Goal: Information Seeking & Learning: Learn about a topic

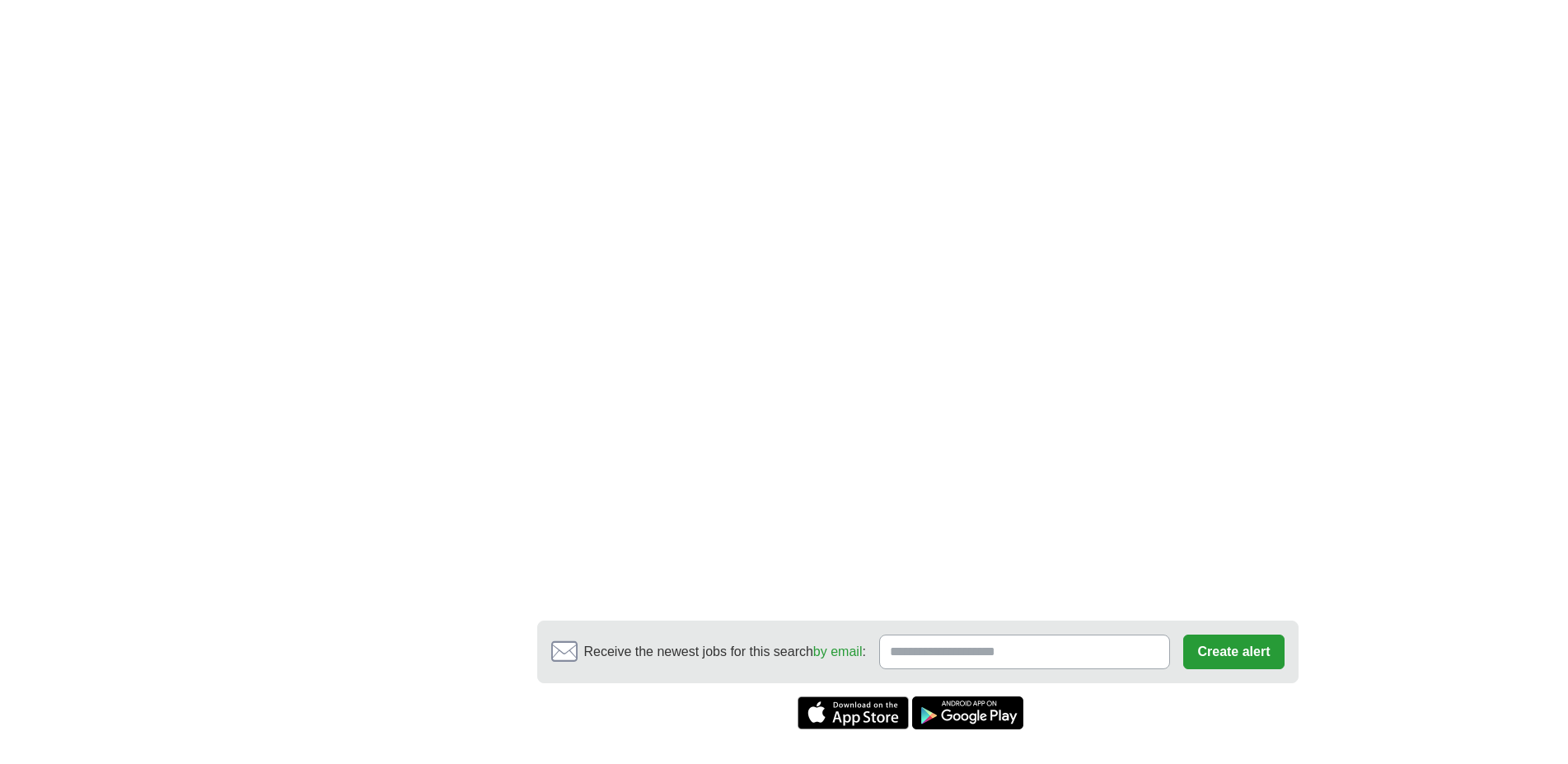
scroll to position [2102, 0]
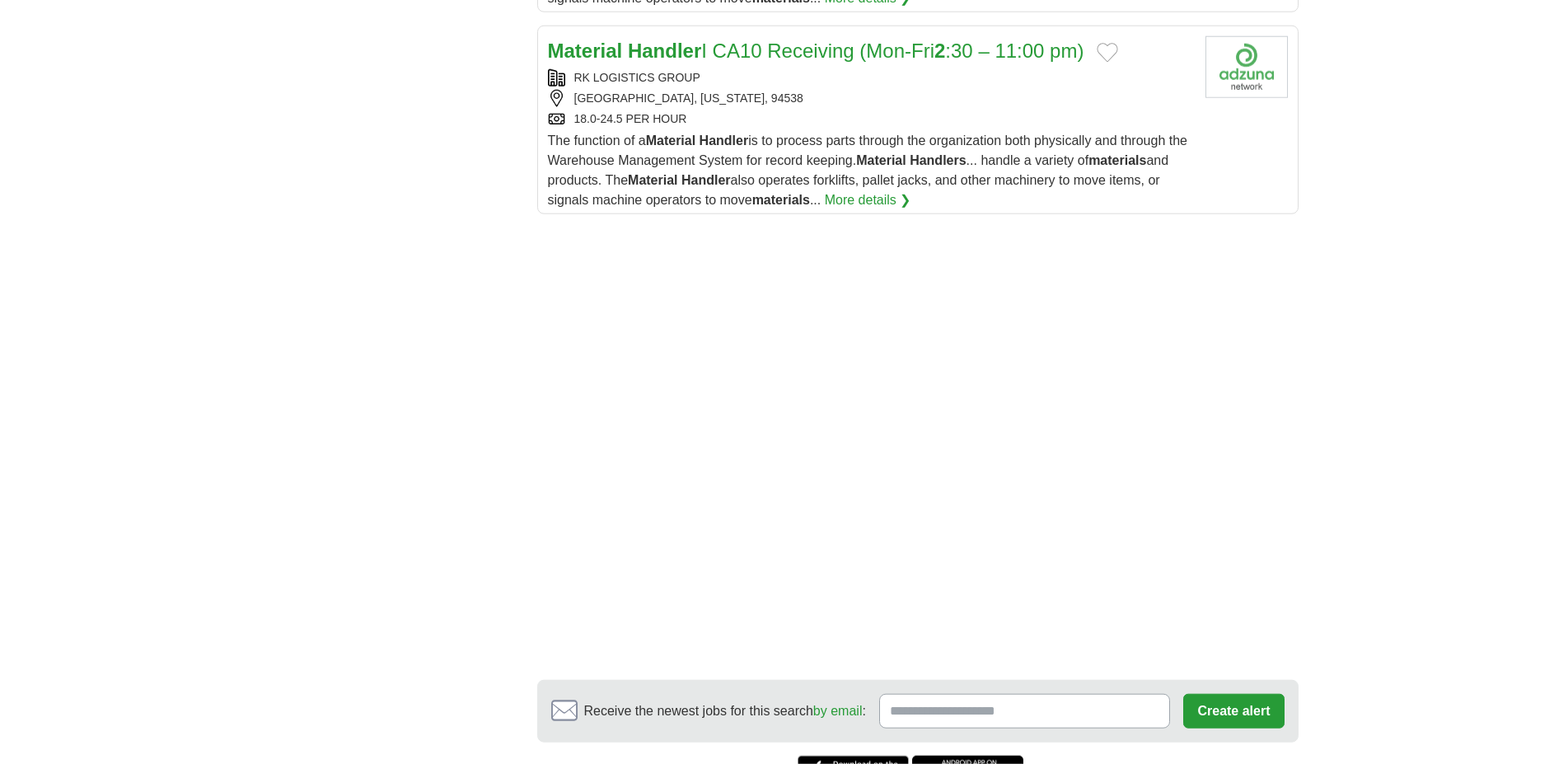
scroll to position [1177, 0]
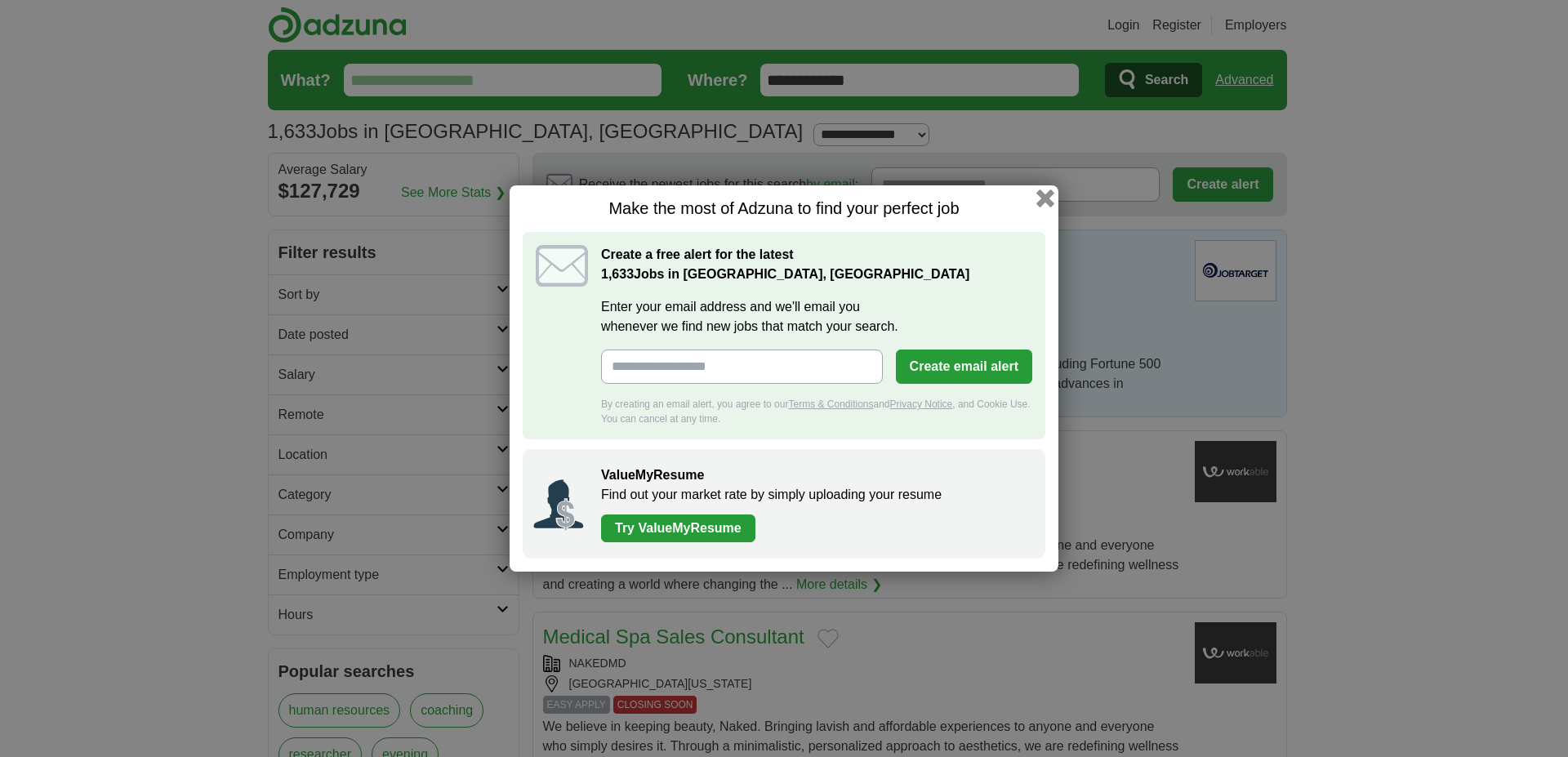
click at [1043, 194] on button "button" at bounding box center [1045, 198] width 18 height 18
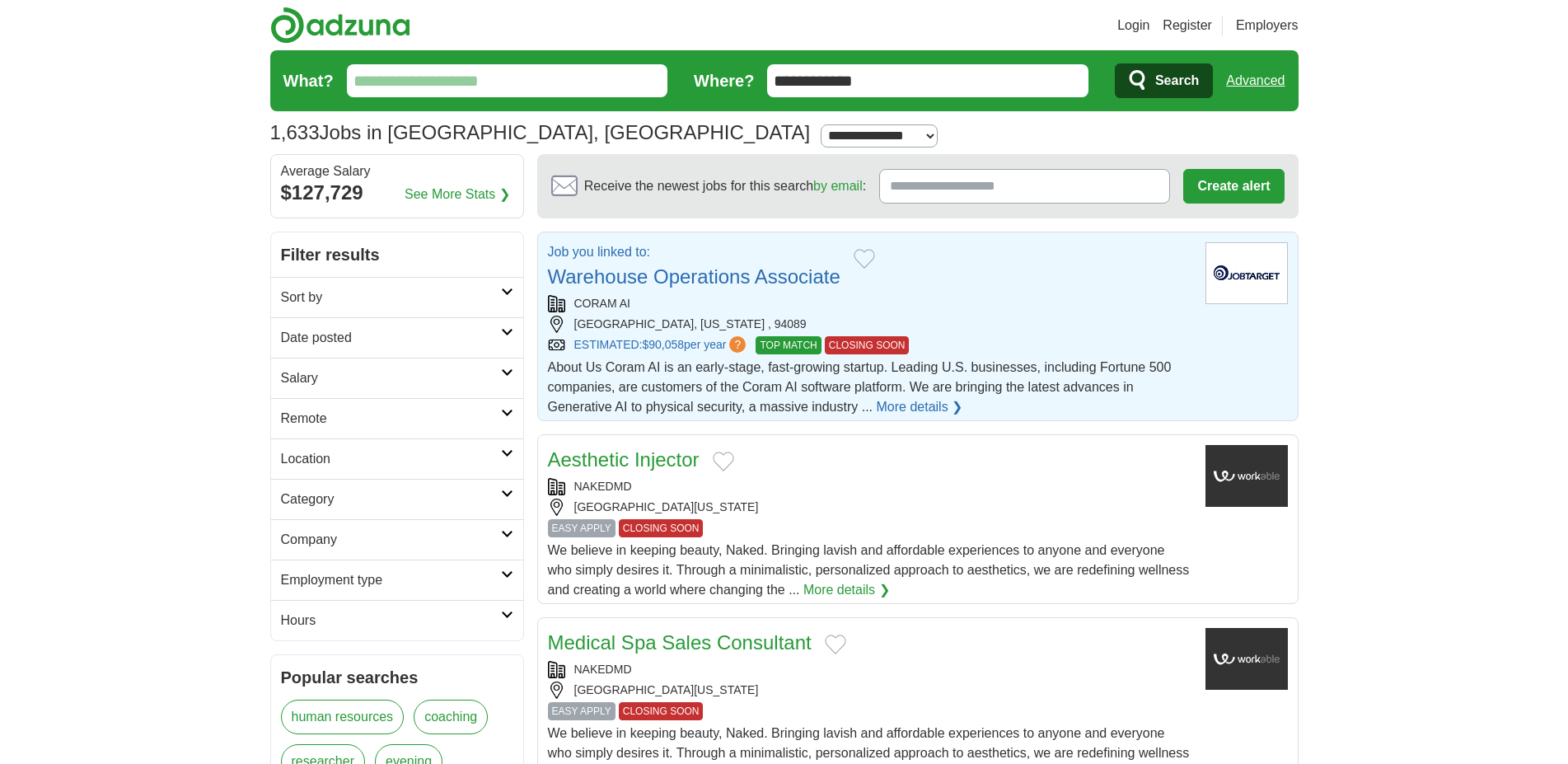
click at [764, 280] on link "Warehouse Operations Associate" at bounding box center [693, 276] width 292 height 22
click at [1135, 25] on link "Login" at bounding box center [1133, 26] width 32 height 20
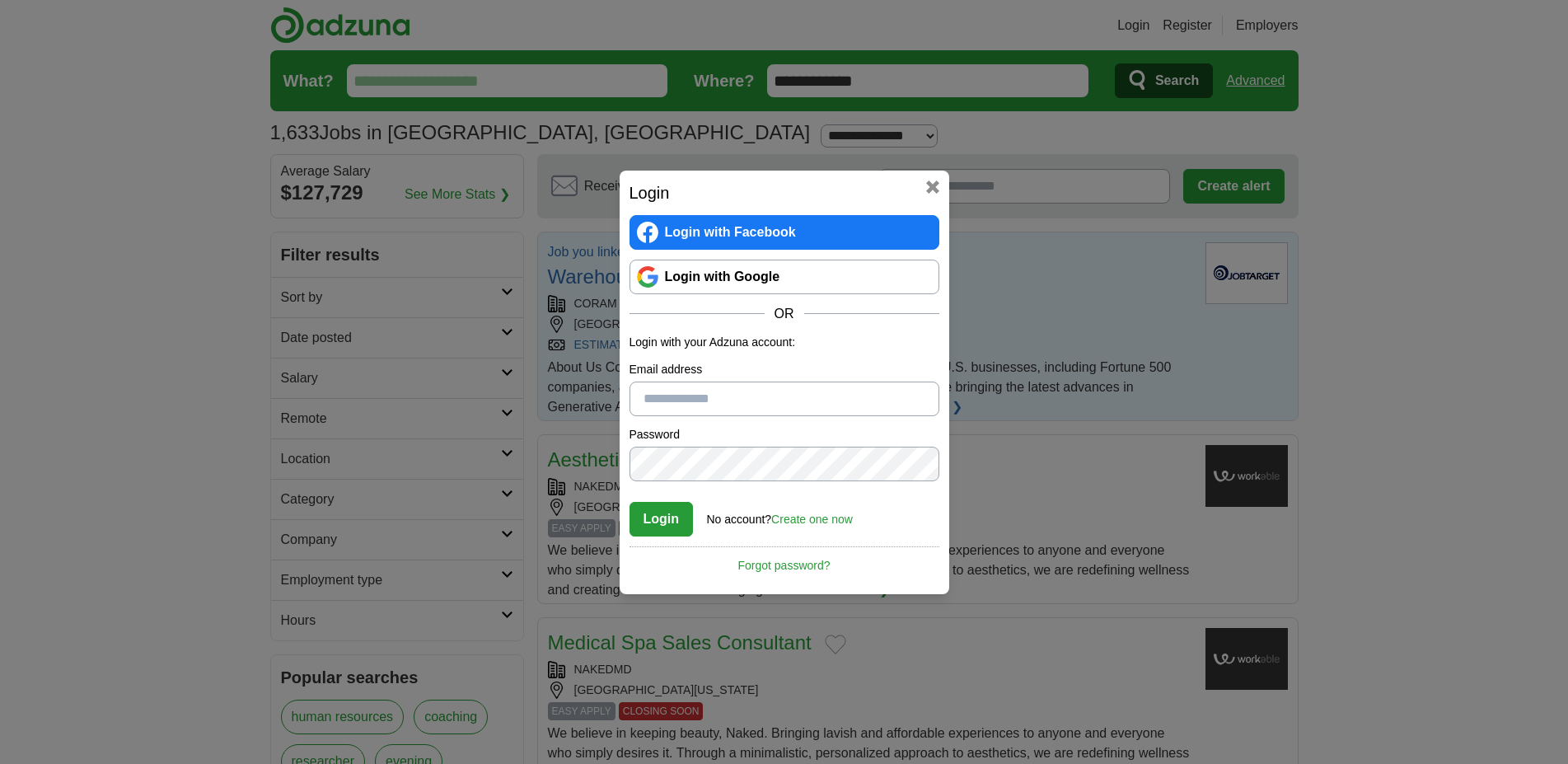
type input "**********"
click at [658, 517] on button "Login" at bounding box center [662, 519] width 64 height 35
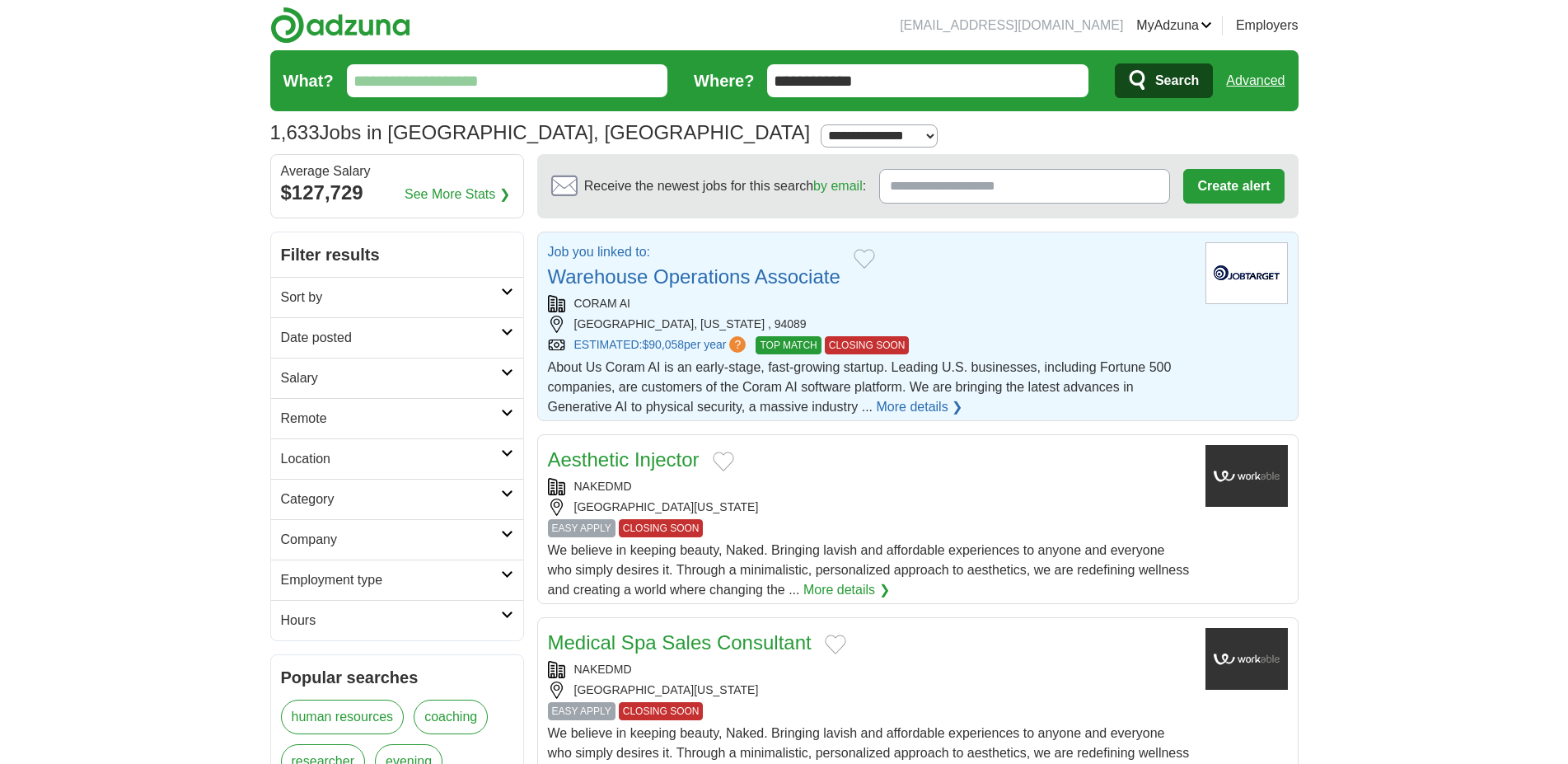
click at [697, 278] on link "Warehouse Operations Associate" at bounding box center [693, 276] width 292 height 22
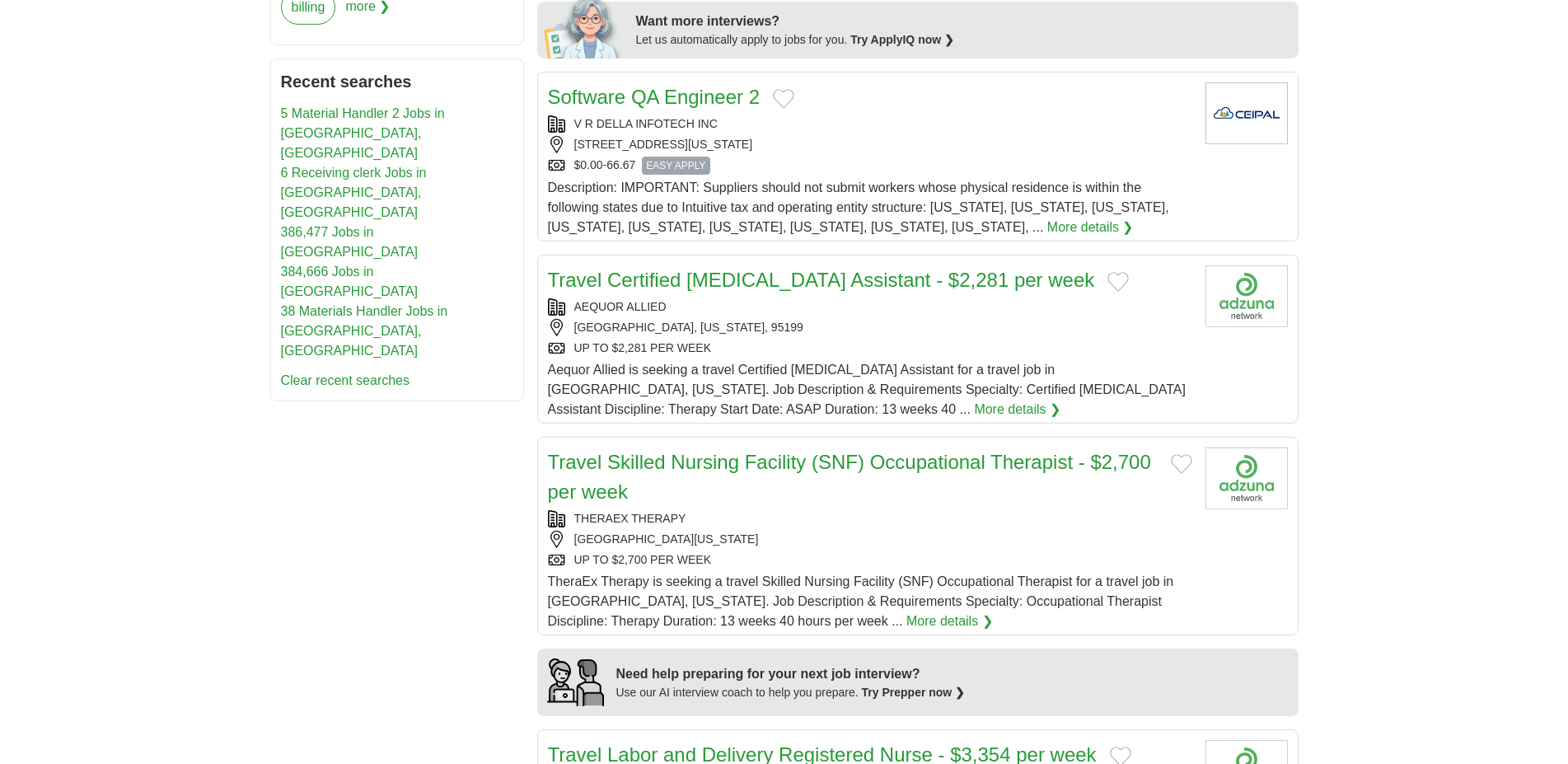
scroll to position [925, 0]
